Goal: Transaction & Acquisition: Purchase product/service

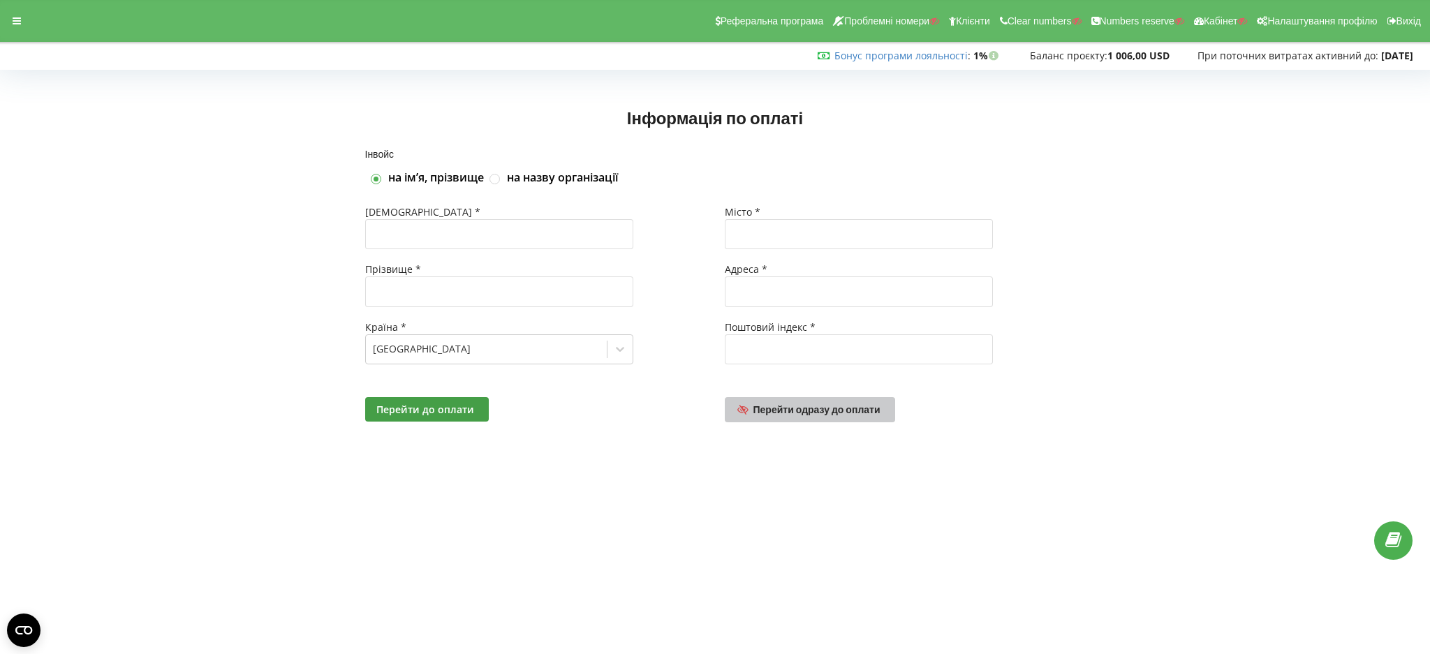
click at [804, 415] on span "Перейти одразу до оплати" at bounding box center [816, 410] width 127 height 12
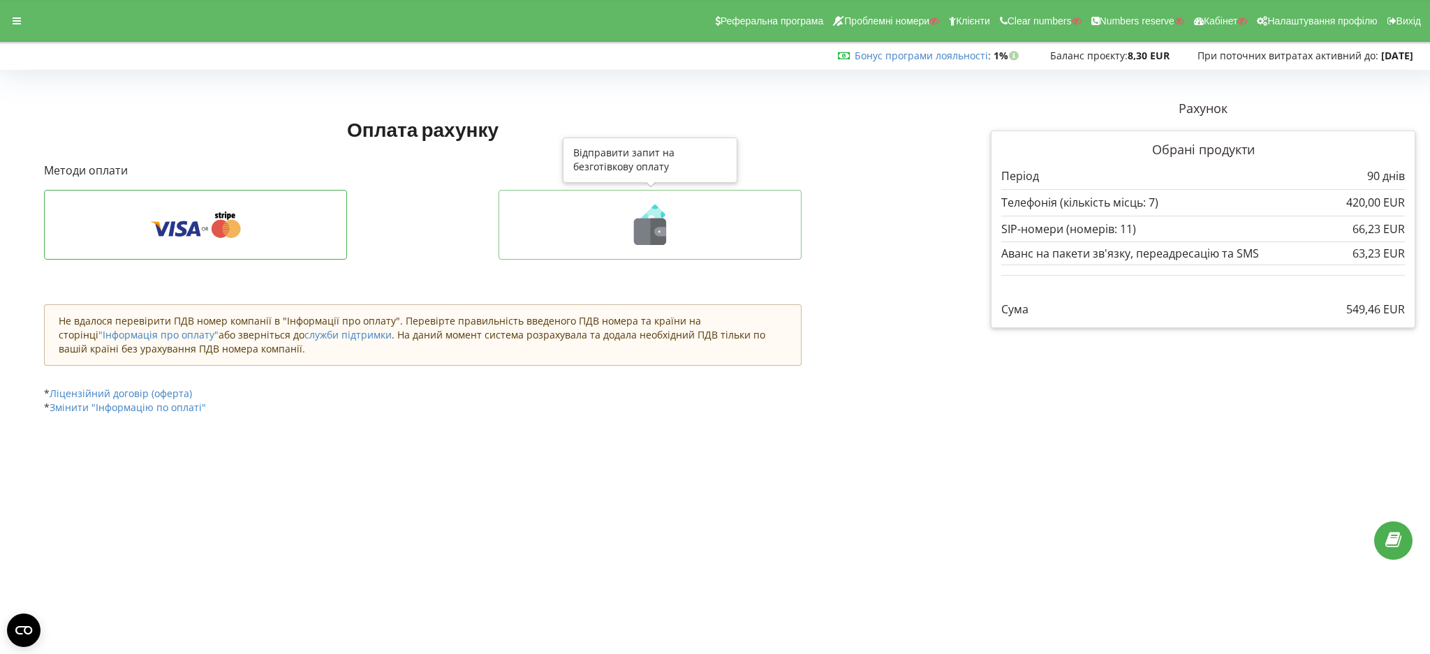
click at [590, 239] on icon at bounding box center [650, 225] width 274 height 40
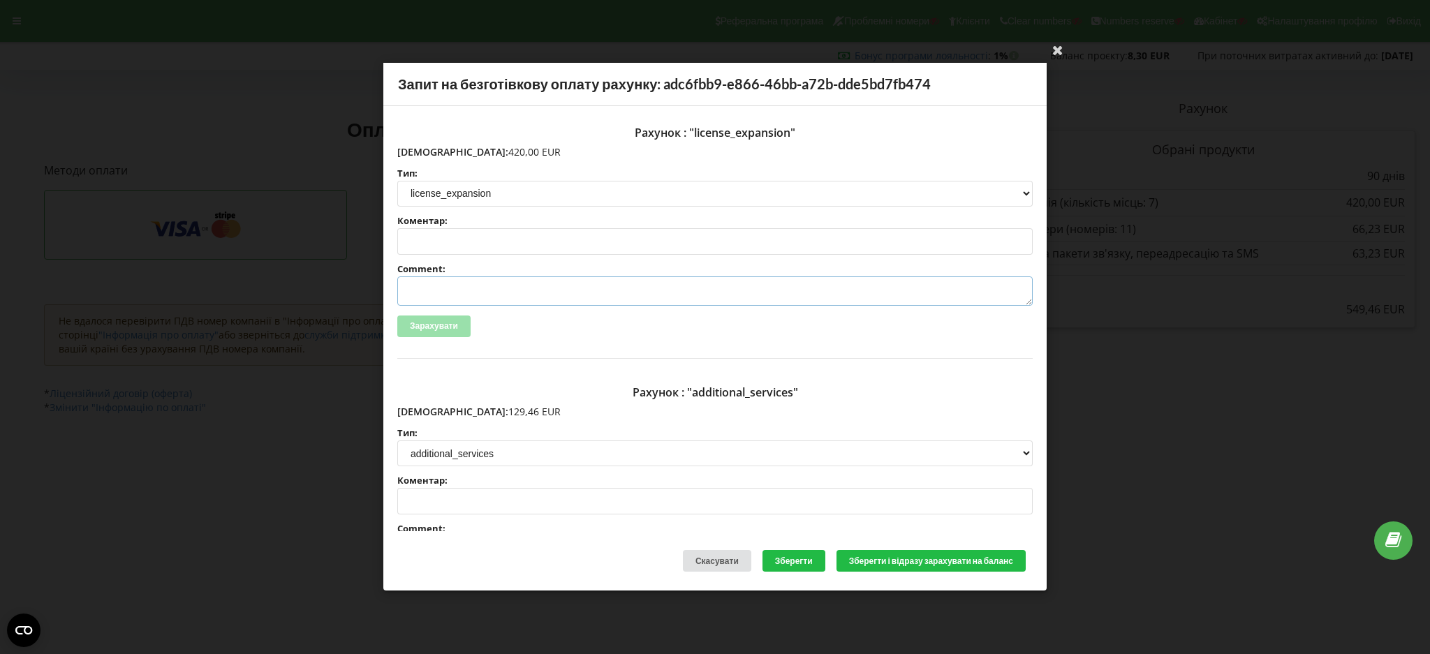
click at [469, 287] on textarea "Comment:" at bounding box center [714, 290] width 635 height 29
paste textarea "INV-4260"
paste textarea "NETPEAK LTD"
paste textarea "[DOMAIN_NAME]"
drag, startPoint x: 695, startPoint y: 295, endPoint x: 397, endPoint y: 300, distance: 298.2
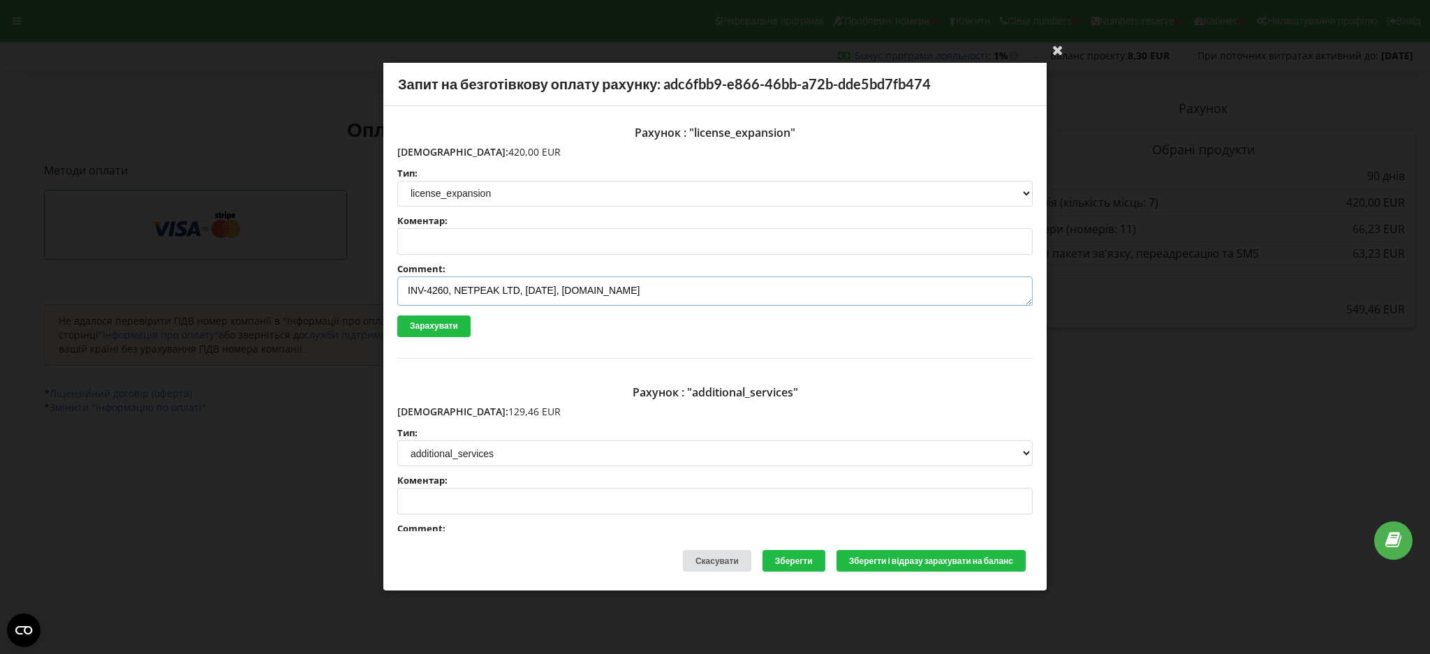
click at [389, 300] on div "Рахунок : "license_expansion" [DEMOGRAPHIC_DATA]: 420,00 EUR Тип: license licen…" at bounding box center [714, 319] width 663 height 426
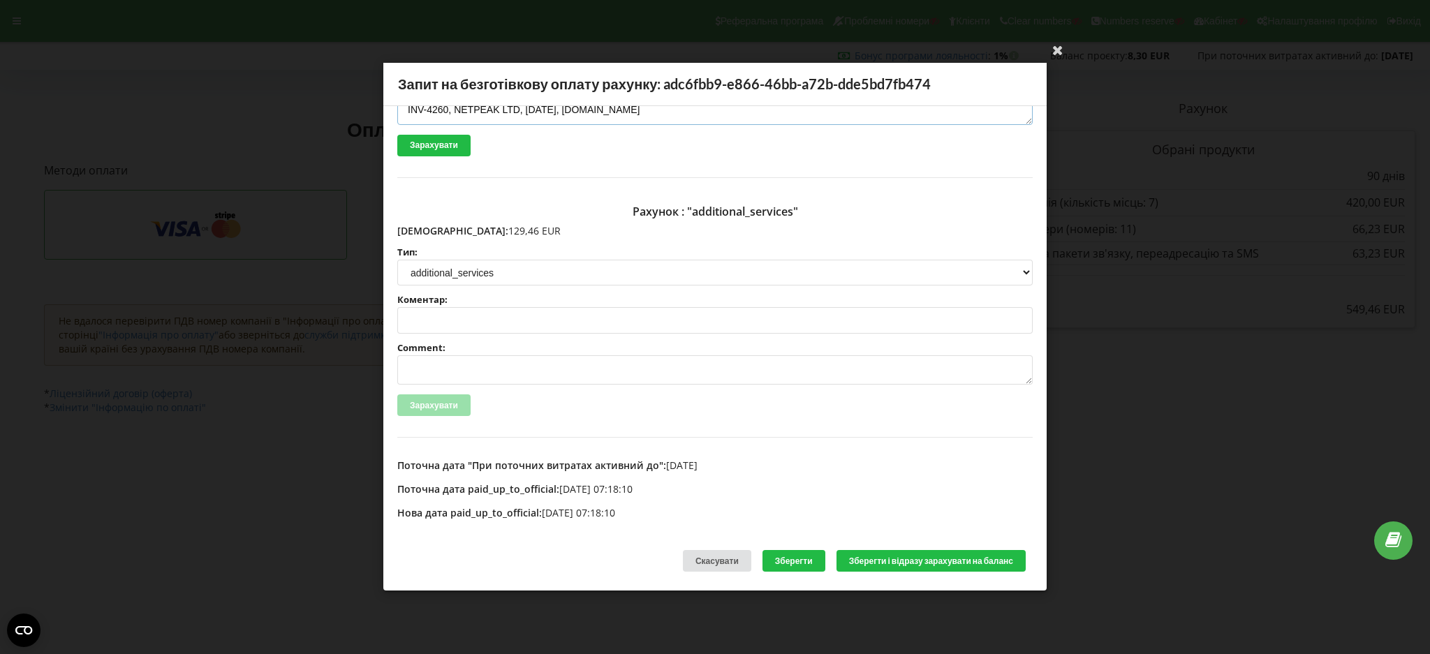
type textarea "INV-4260, NETPEAK LTD, [DATE], [DOMAIN_NAME]"
click at [496, 356] on textarea "Comment:" at bounding box center [714, 370] width 635 height 29
paste textarea "INV-4260, NETPEAK LTD, [DATE], [DOMAIN_NAME]"
type textarea "INV-4260, NETPEAK LTD, [DATE], [DOMAIN_NAME]"
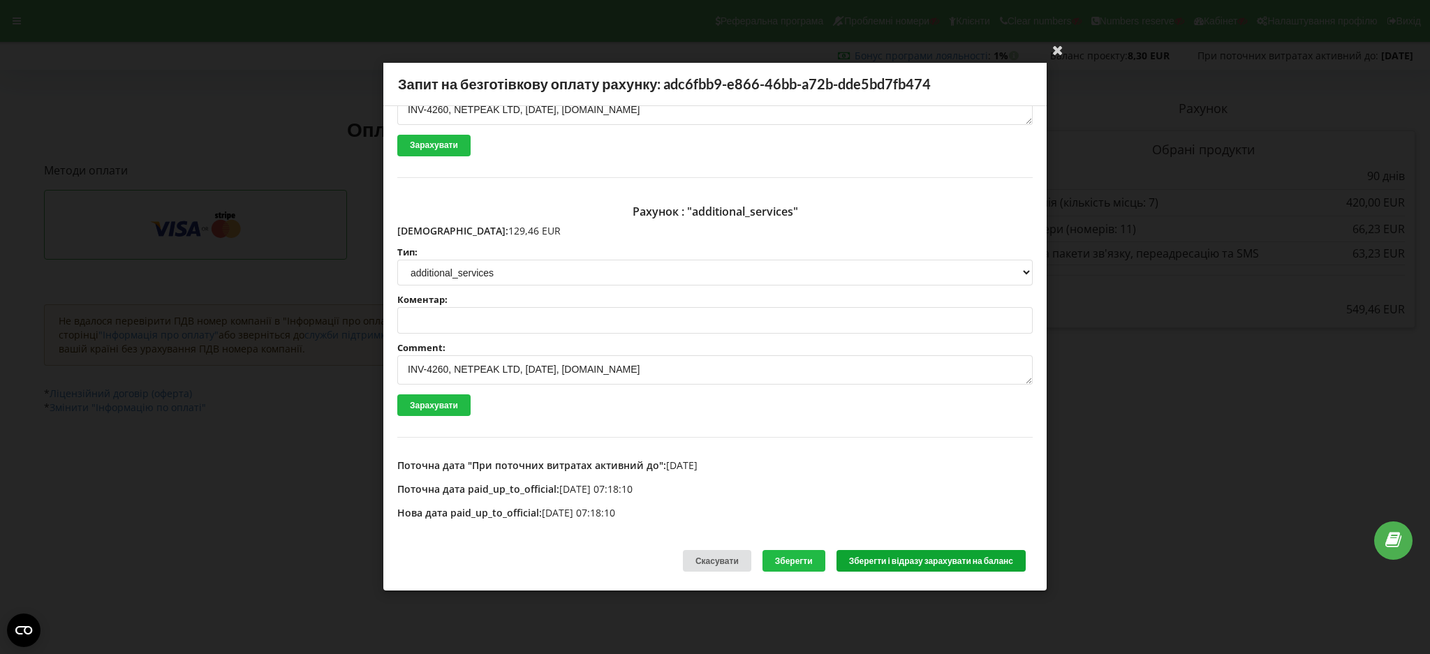
click at [913, 560] on button "Зберегти і відразу зарахувати на баланс" at bounding box center [930, 562] width 189 height 22
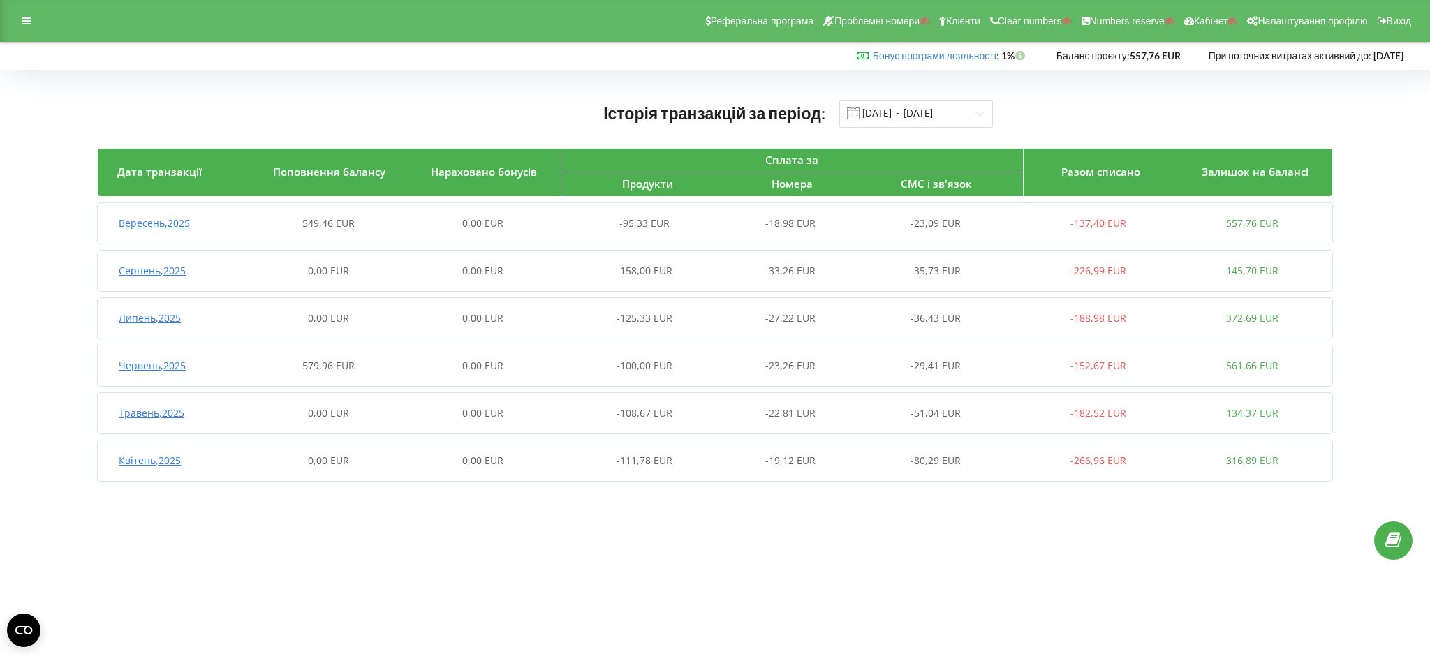
click at [302, 226] on span "549,46 EUR" at bounding box center [328, 222] width 52 height 13
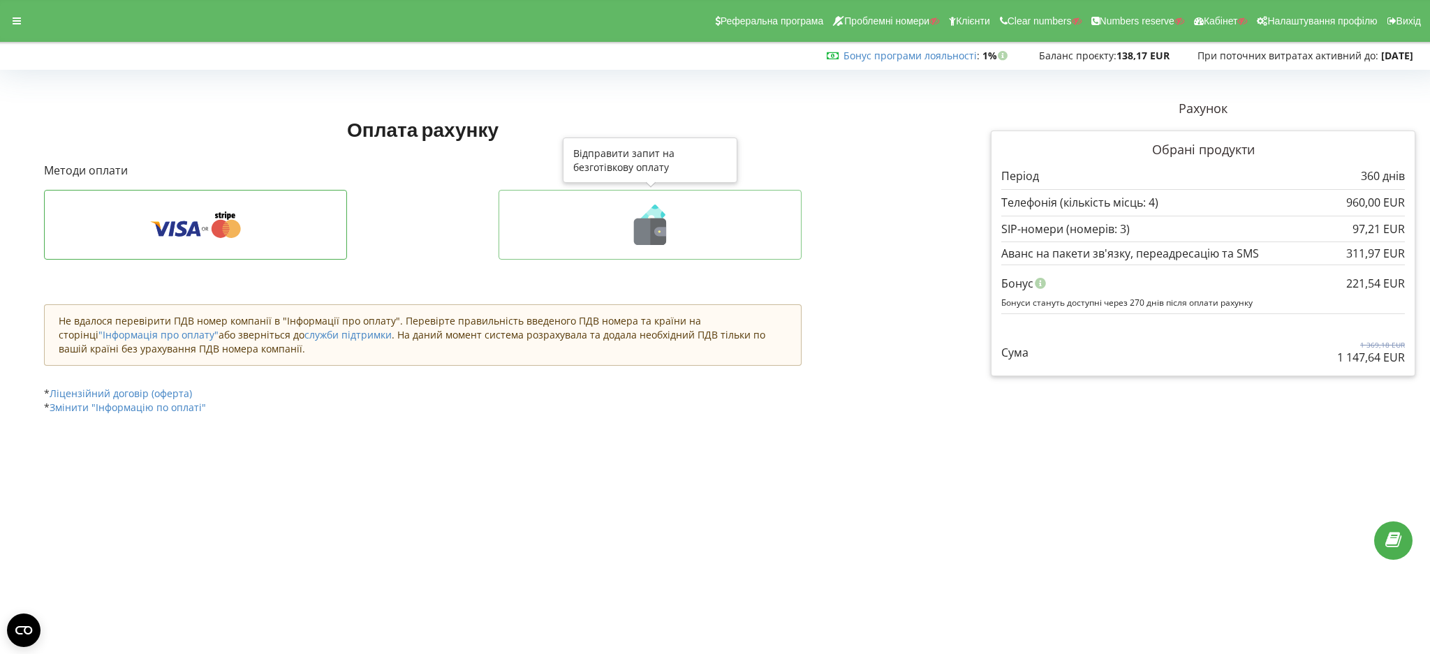
click at [603, 237] on icon at bounding box center [650, 225] width 274 height 40
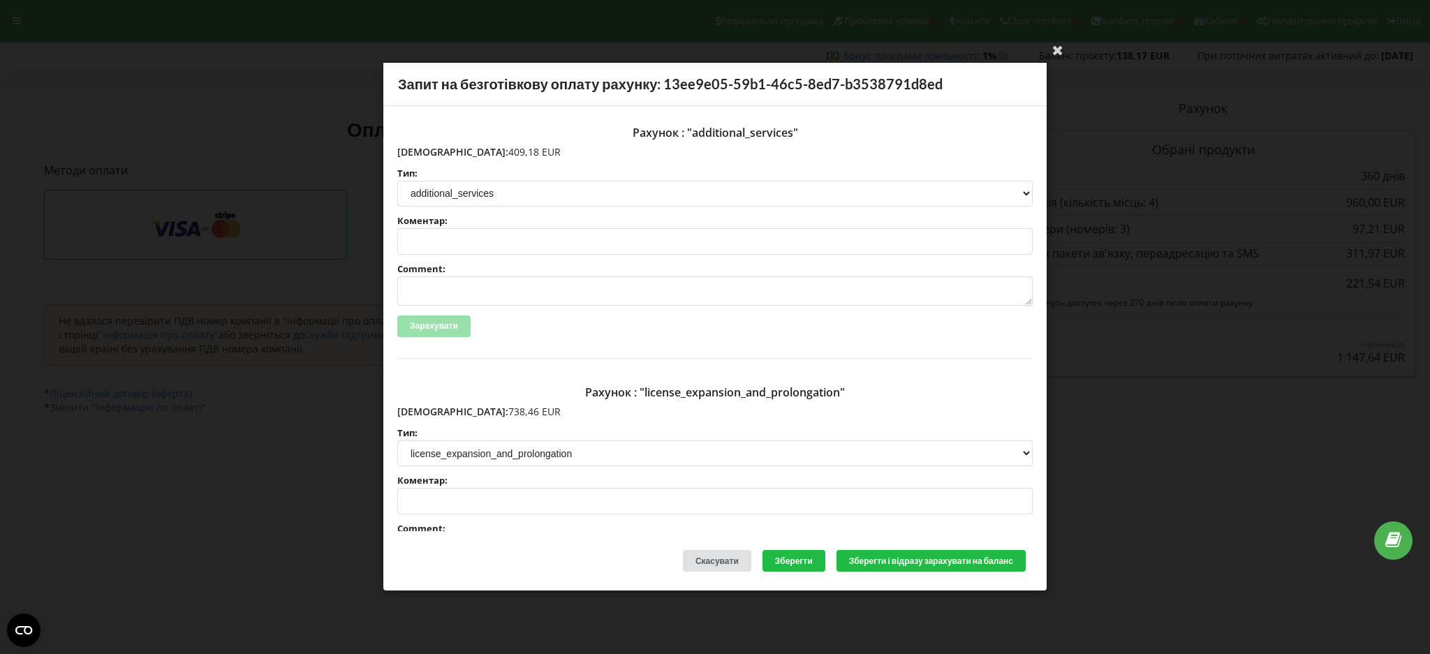
scroll to position [181, 0]
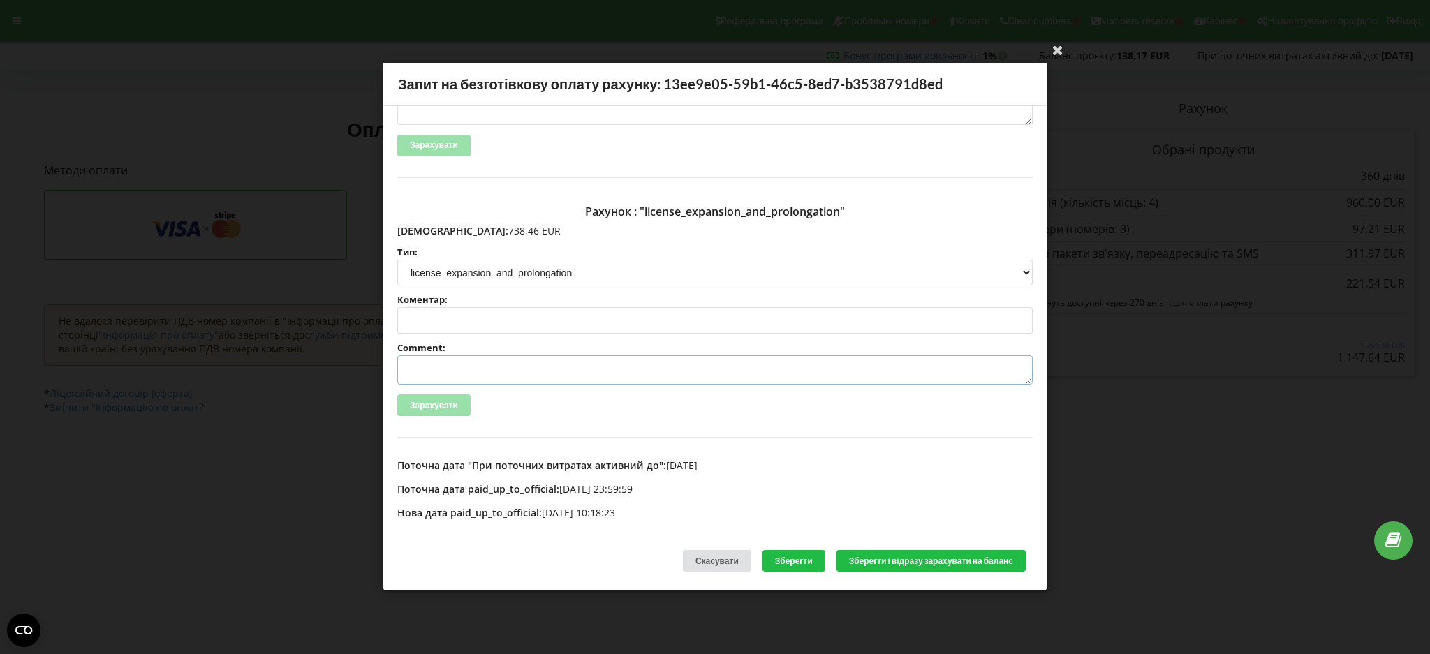
click at [466, 367] on textarea "Comment:" at bounding box center [714, 370] width 635 height 29
paste textarea "INV-4353"
paste textarea "NETPEAK LTD"
paste textarea "estimoto.de"
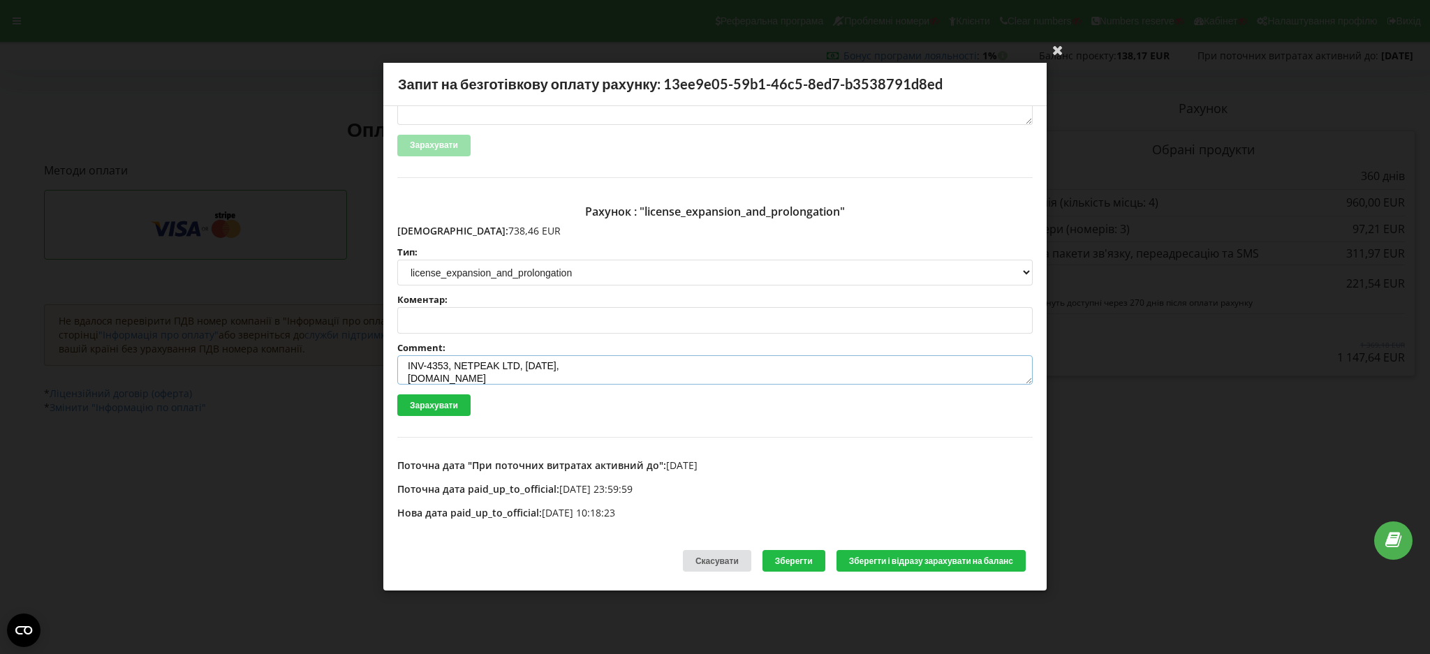
click at [408, 374] on textarea "INV-4353, NETPEAK LTD, 16.09.2025, estimoto.de" at bounding box center [714, 370] width 635 height 29
drag, startPoint x: 678, startPoint y: 373, endPoint x: 404, endPoint y: 363, distance: 273.9
click at [404, 363] on textarea "INV-4353, NETPEAK LTD, 16.09.2025, estimoto.de" at bounding box center [714, 370] width 635 height 29
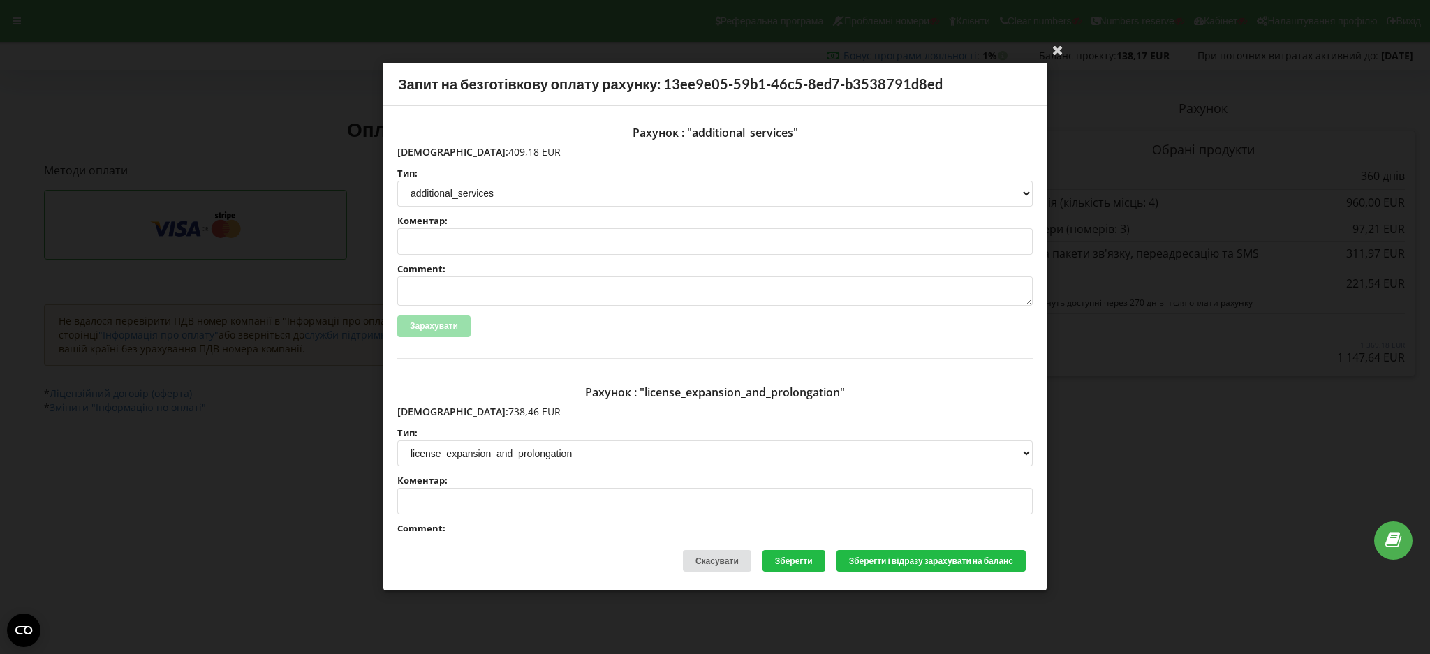
type textarea "INV-4353, NETPEAK LTD, 16.09.2025, estimoto.de"
click at [522, 294] on textarea "Comment:" at bounding box center [714, 290] width 635 height 29
paste textarea "INV-4353, NETPEAK LTD, 16.09.2025, estimoto.de"
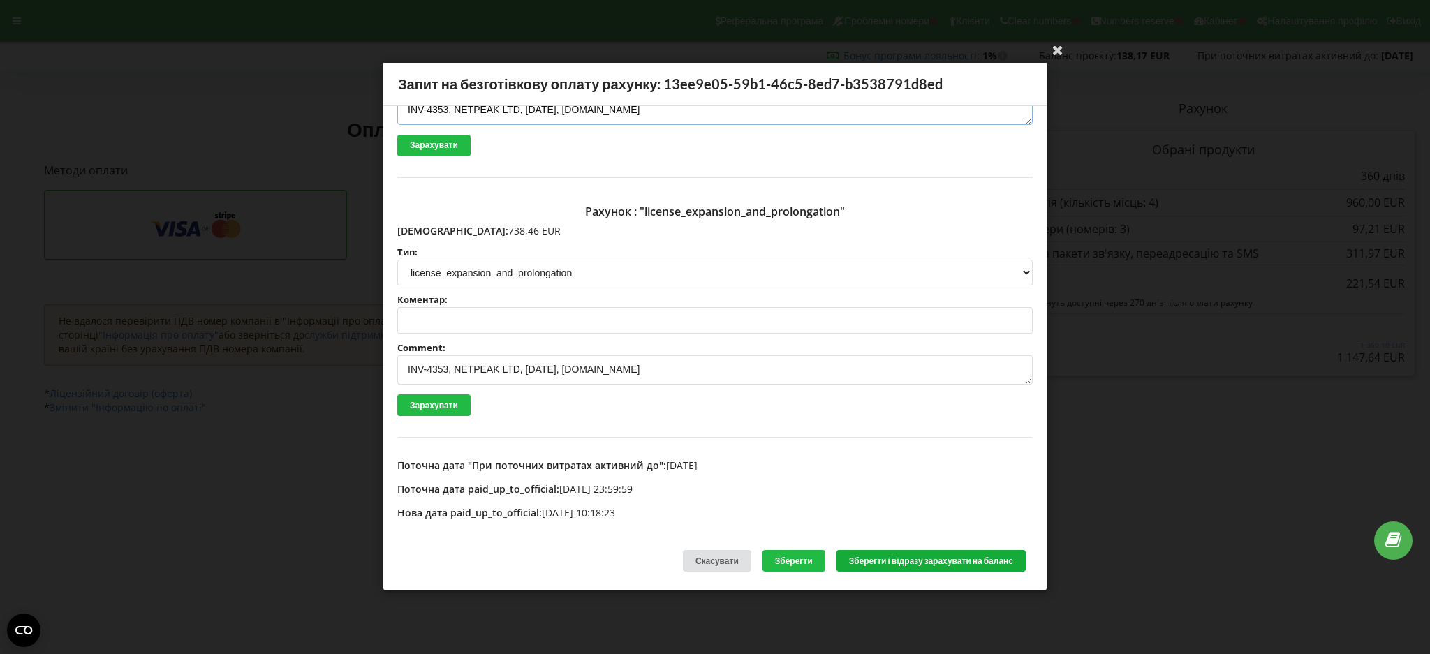
type textarea "INV-4353, NETPEAK LTD, 16.09.2025, estimoto.de"
click at [926, 490] on button "Зберегти і відразу зарахувати на баланс" at bounding box center [930, 562] width 189 height 22
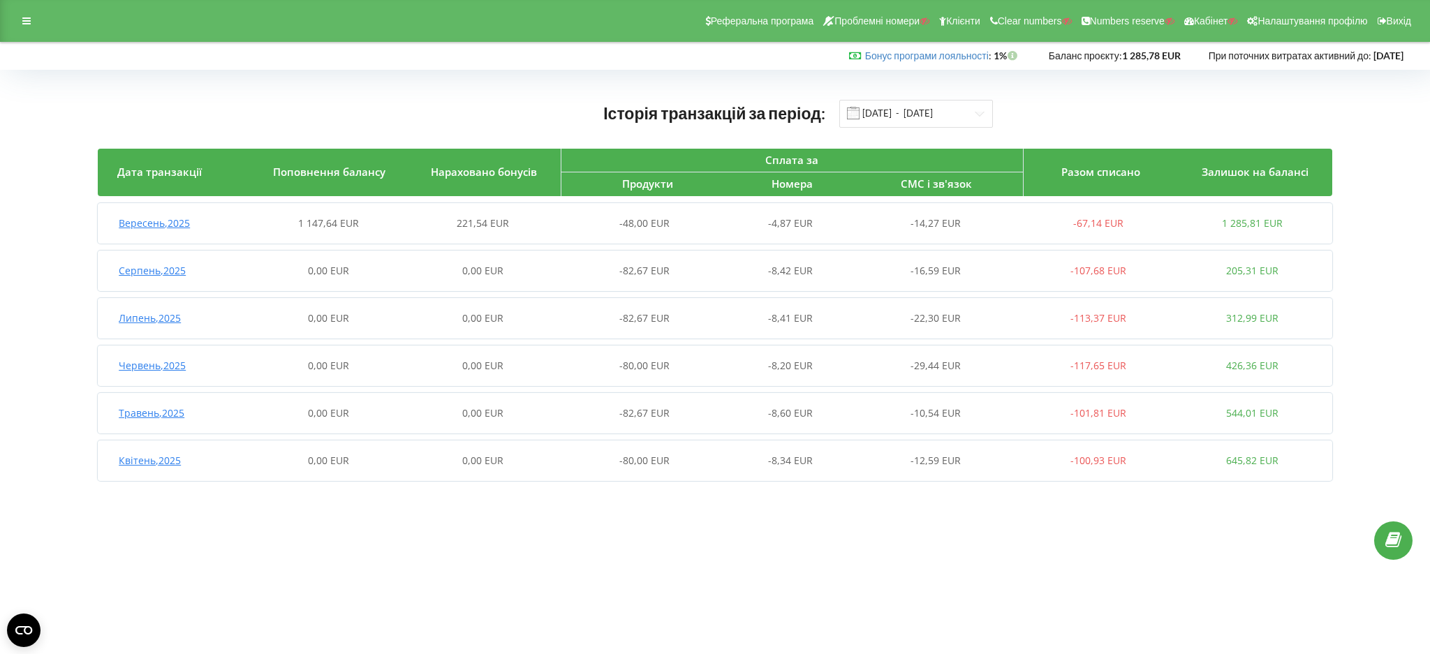
click at [323, 228] on span "1 147,64 EUR" at bounding box center [328, 222] width 61 height 13
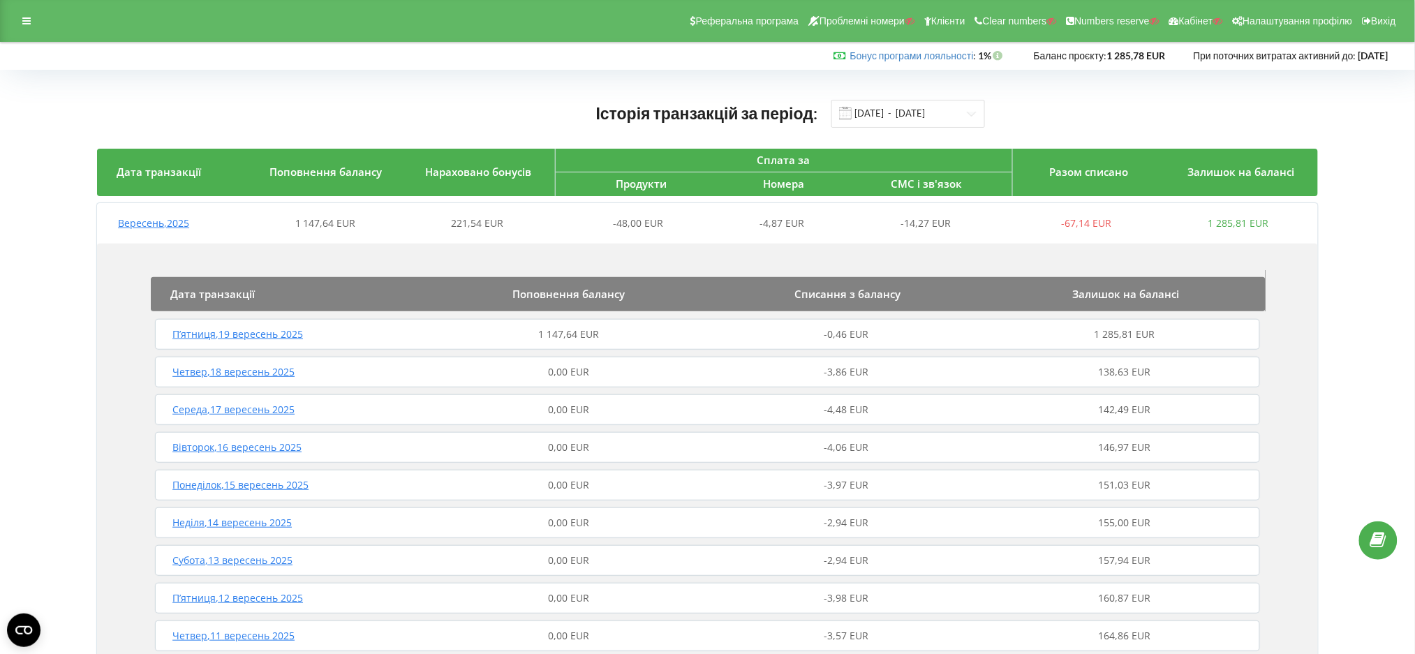
click at [571, 338] on span "1 147,64 EUR" at bounding box center [568, 333] width 61 height 13
